Goal: Information Seeking & Learning: Learn about a topic

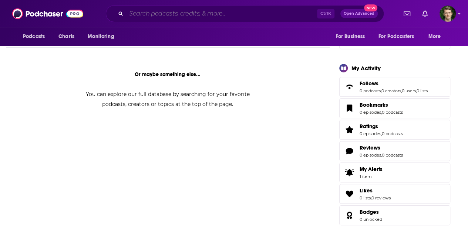
click at [133, 13] on input "Search podcasts, credits, & more..." at bounding box center [221, 14] width 191 height 12
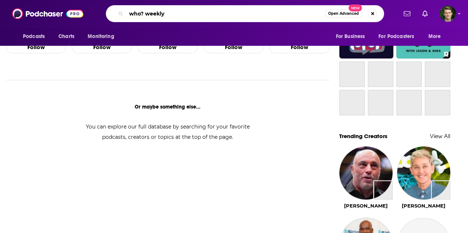
scroll to position [371, 0]
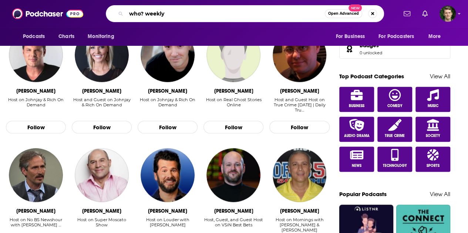
type input "who? weekly"
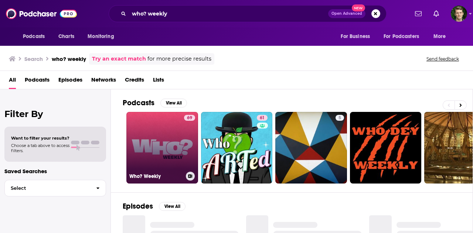
click at [165, 131] on link "69 Who? Weekly" at bounding box center [162, 148] width 72 height 72
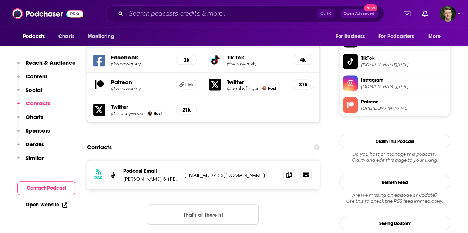
scroll to position [665, 0]
click at [288, 171] on icon at bounding box center [288, 174] width 5 height 6
